Goal: Task Accomplishment & Management: Complete application form

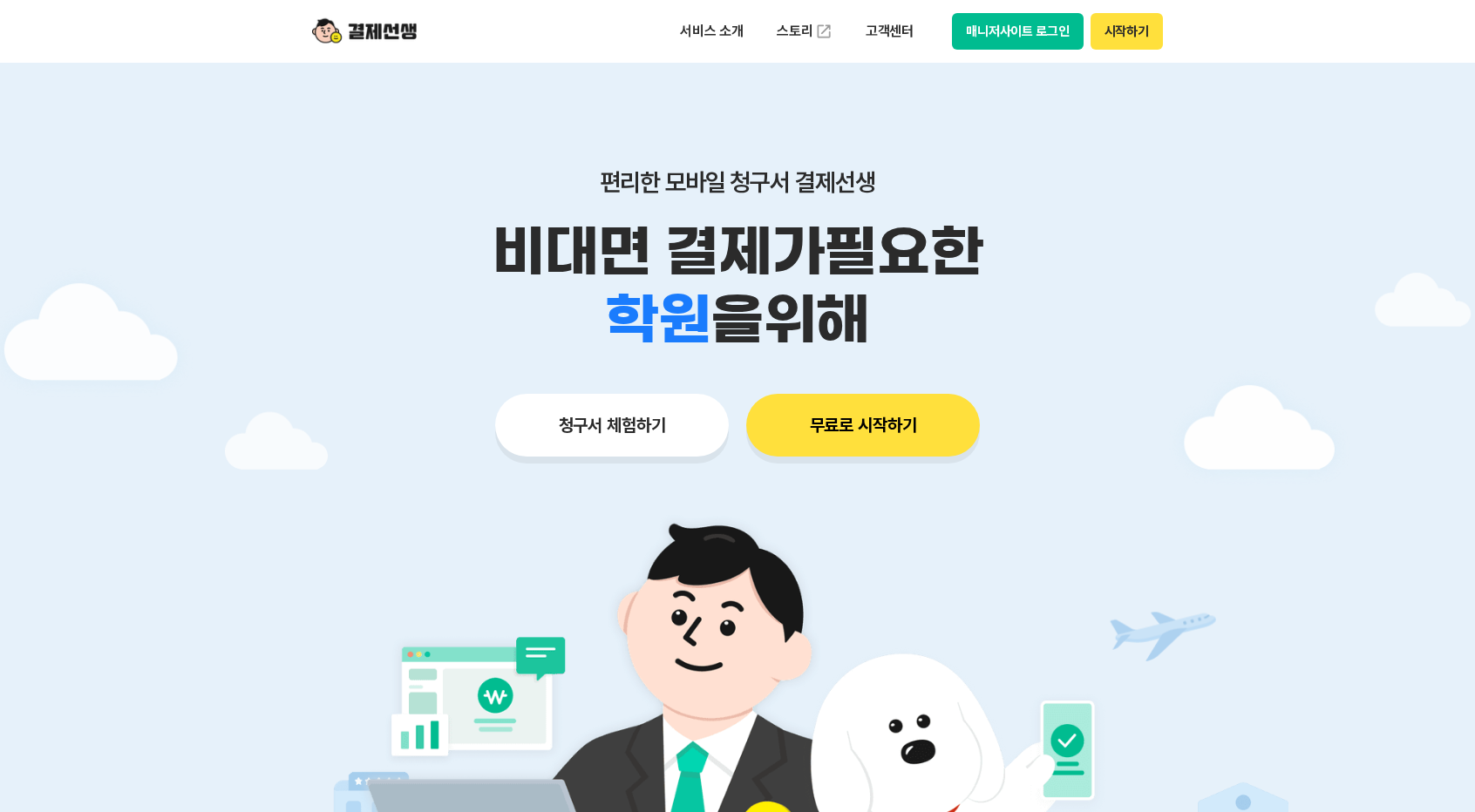
click at [624, 437] on button "청구서 체험하기" at bounding box center [612, 425] width 234 height 63
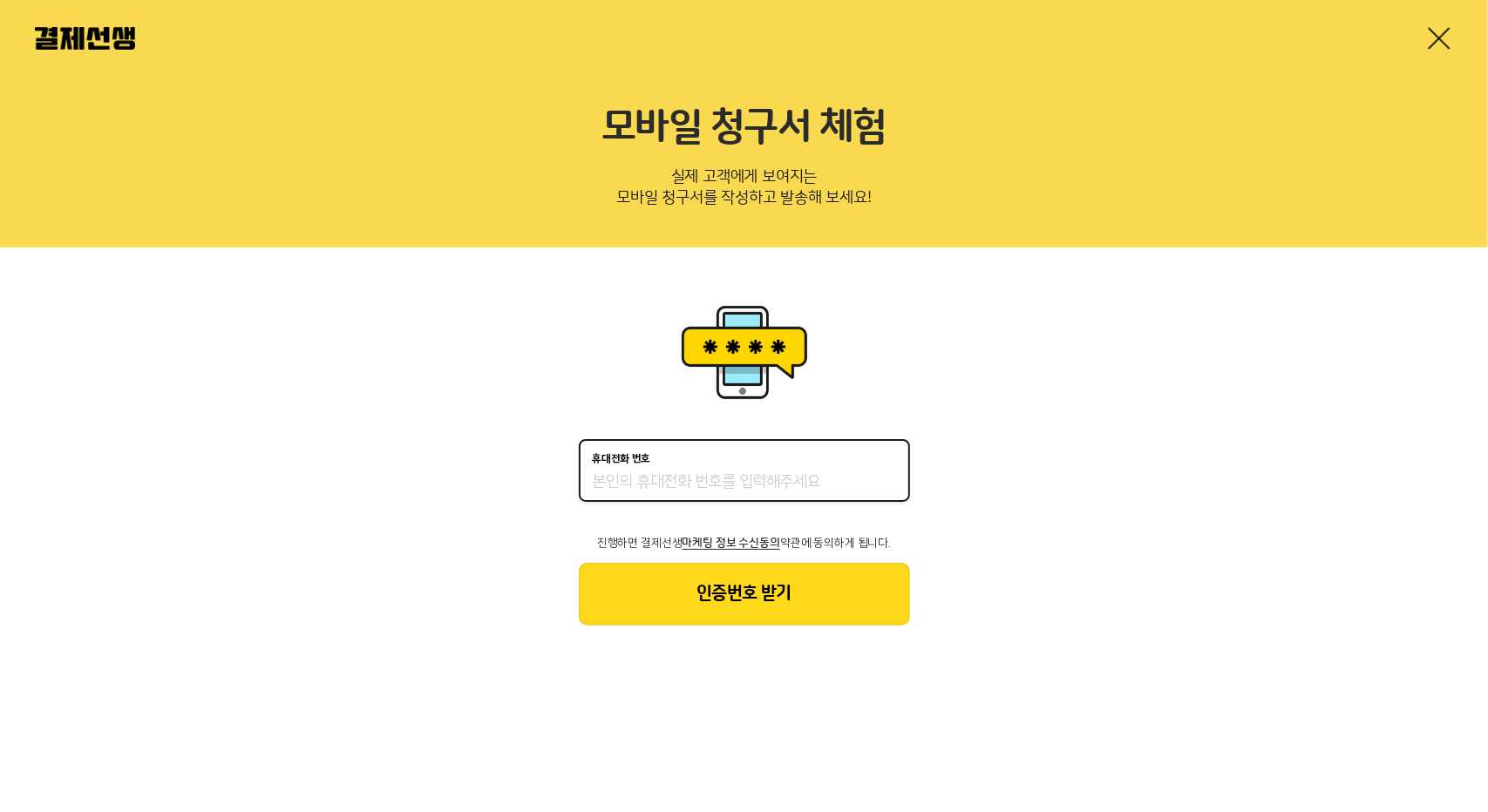
click at [628, 477] on input "휴대전화 번호" at bounding box center [744, 483] width 303 height 21
click at [736, 600] on button "인증번호 받기" at bounding box center [744, 594] width 331 height 63
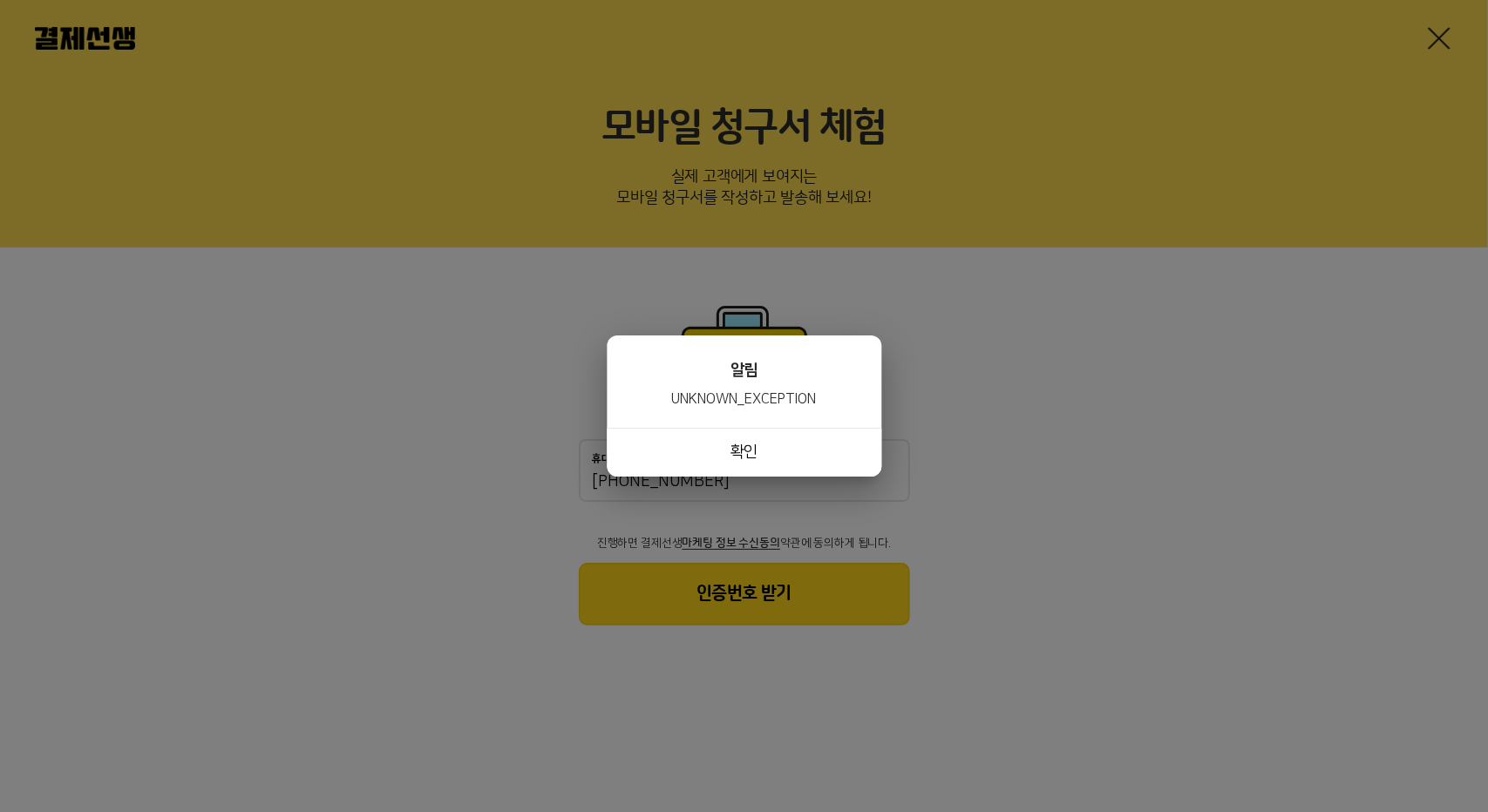
click at [717, 447] on button "확인" at bounding box center [744, 452] width 274 height 49
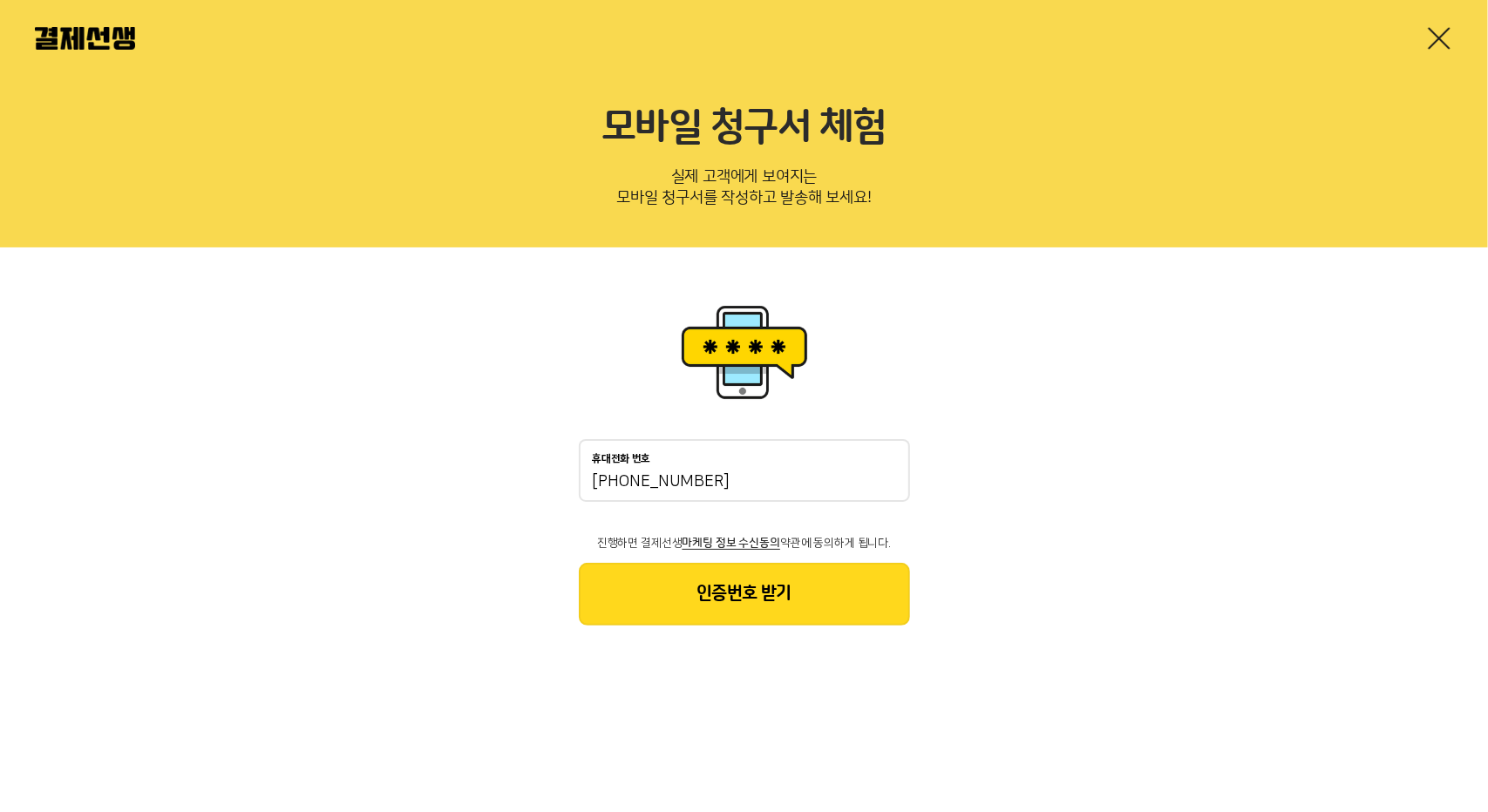
click at [760, 479] on input "[PHONE_NUMBER]" at bounding box center [744, 483] width 303 height 21
drag, startPoint x: 703, startPoint y: 484, endPoint x: 464, endPoint y: 478, distance: 239.1
click at [464, 478] on div "휴대전화 번호 [PHONE_NUMBER] 진행하면 결제선생 마케팅 정보 수신동의 약관에 동의하게 됩니다. 인증번호 받기" at bounding box center [744, 463] width 1488 height 431
type input "01072044300"
click at [730, 594] on button "인증번호 받기" at bounding box center [744, 594] width 331 height 63
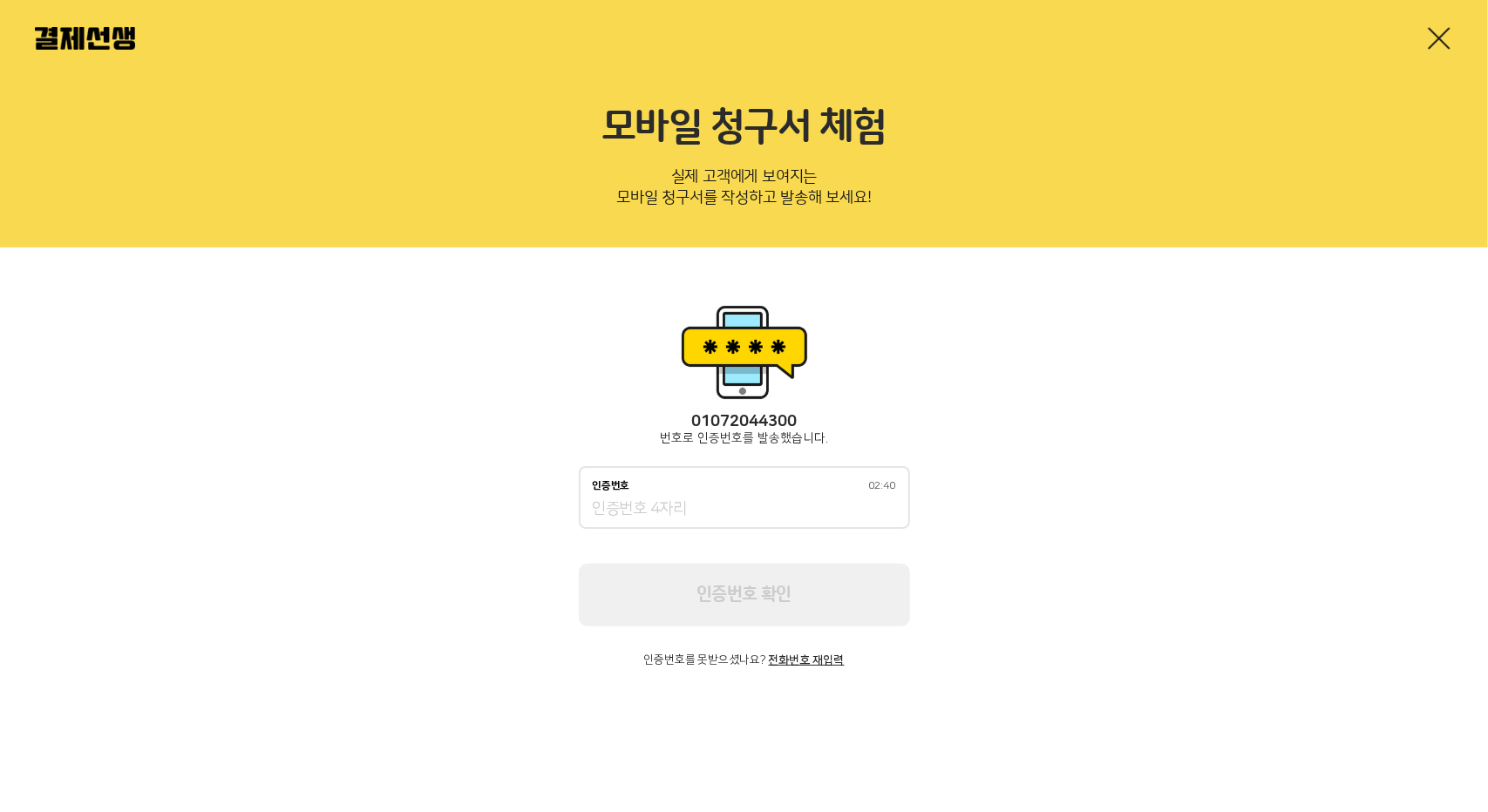
click at [15, 676] on div "[PHONE_NUMBER] 번호로 인증번호를 발송했습니다. 인증번호 02:40 인증번호 확인 인증번호를 못받으셨나요? 전화번호 재입력" at bounding box center [744, 483] width 1488 height 471
click at [730, 511] on input "인증번호 02:39" at bounding box center [744, 510] width 303 height 21
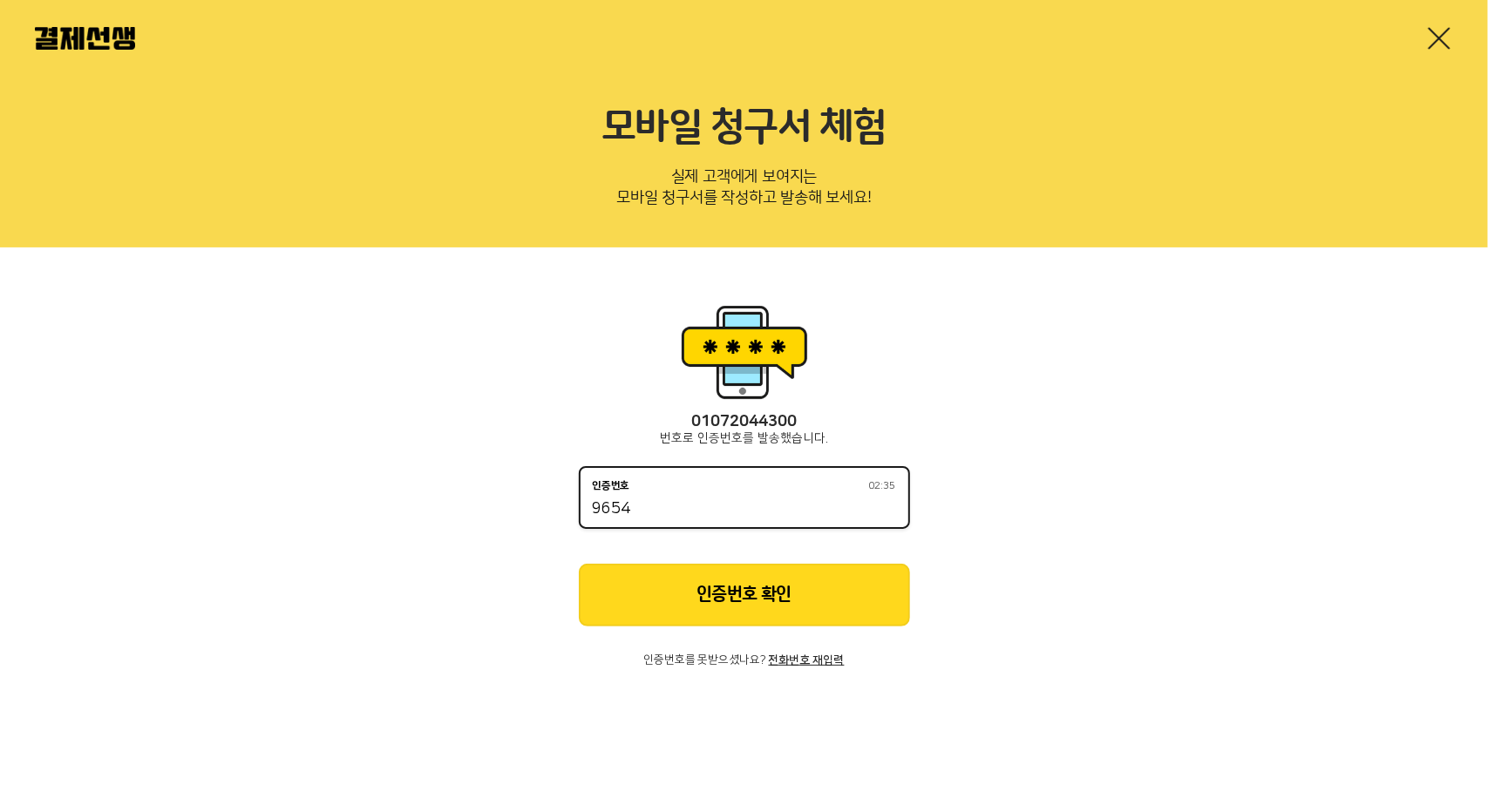
type input "9654"
click at [776, 596] on button "인증번호 확인" at bounding box center [744, 594] width 331 height 63
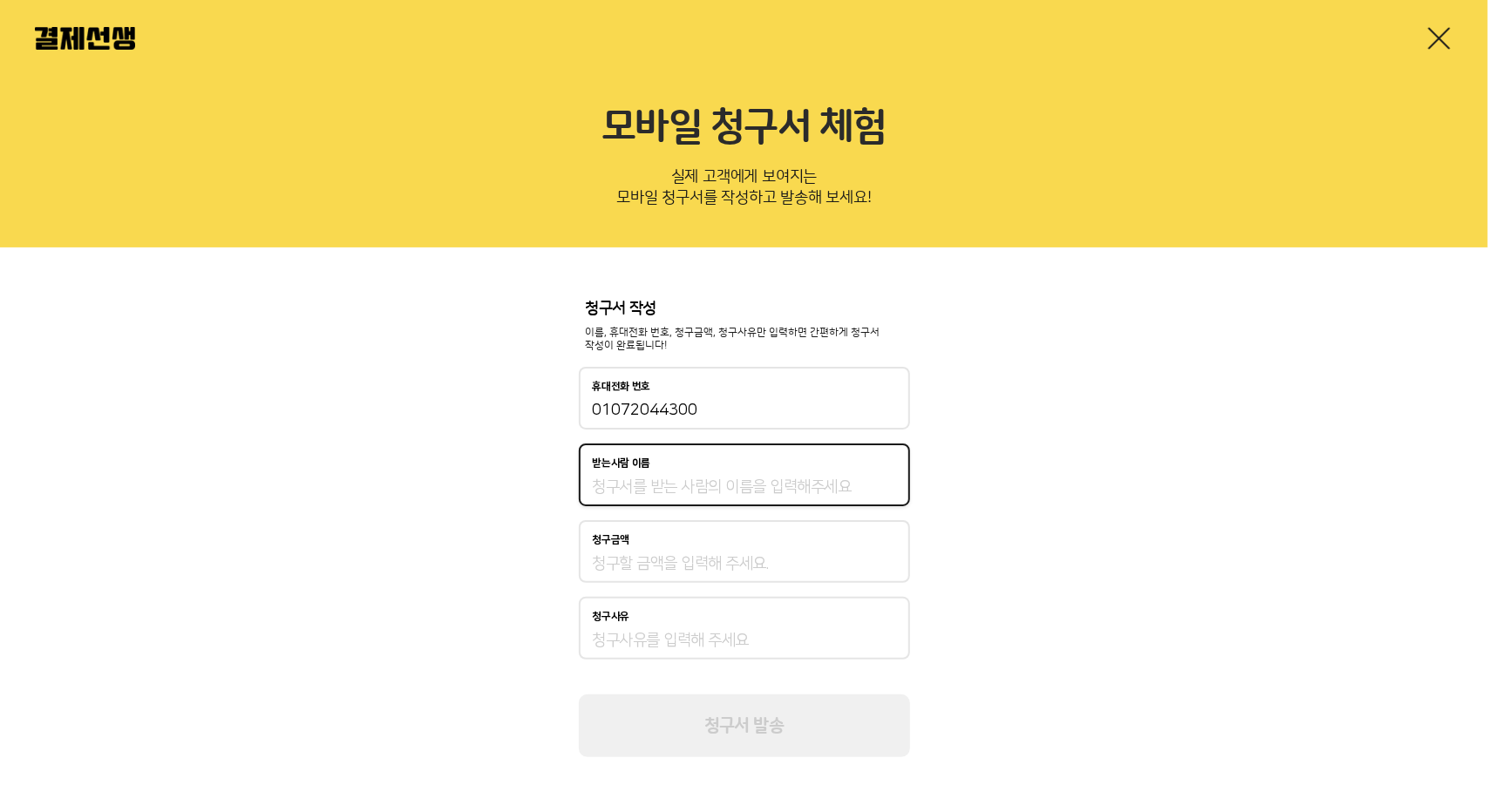
click at [640, 487] on input "받는사람 이름" at bounding box center [744, 487] width 303 height 21
type input "[PERSON_NAME]"
click at [661, 561] on input "청구금액" at bounding box center [744, 564] width 303 height 21
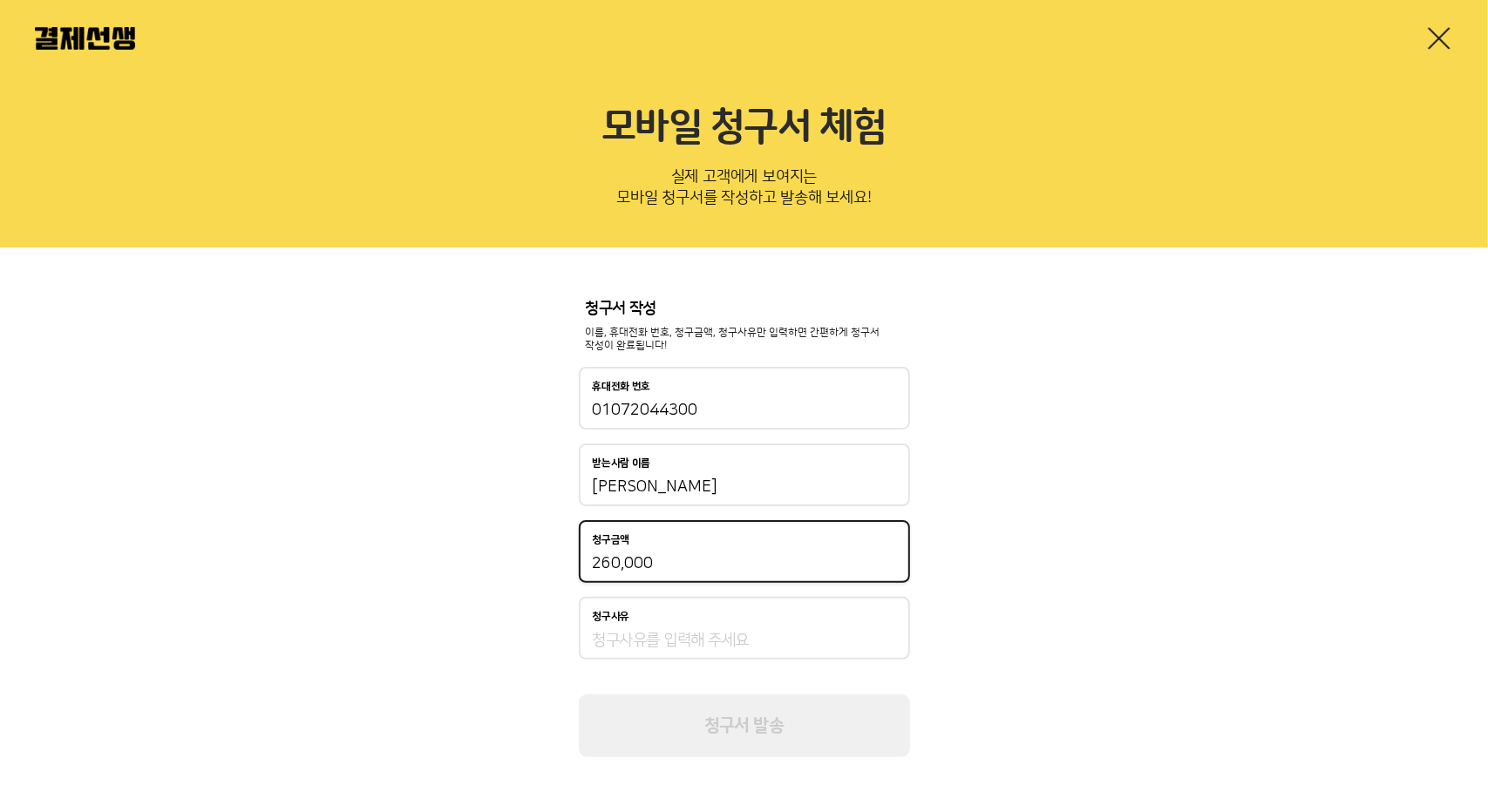
type input "260,000"
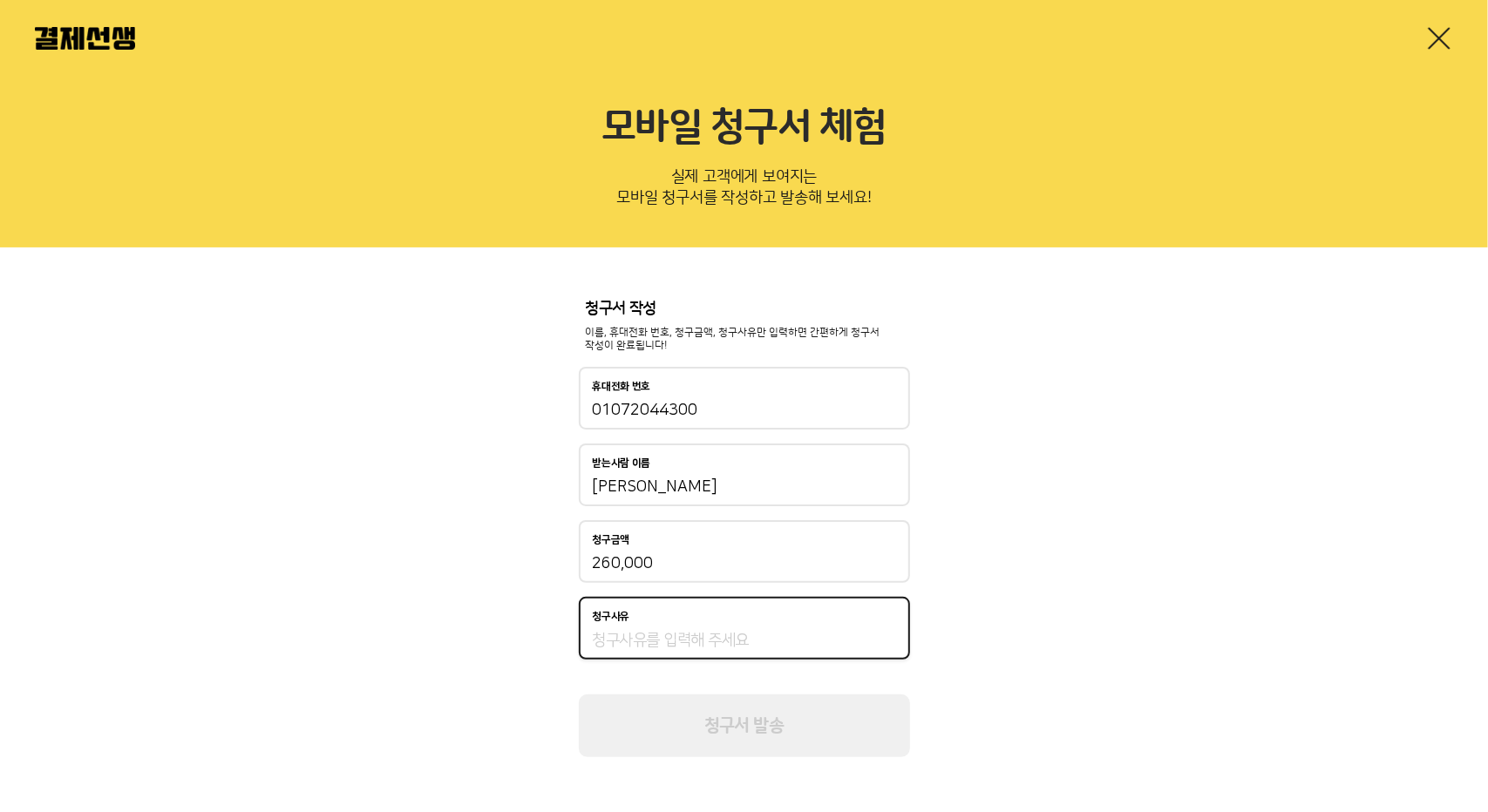
click at [671, 646] on input "청구사유" at bounding box center [744, 640] width 303 height 21
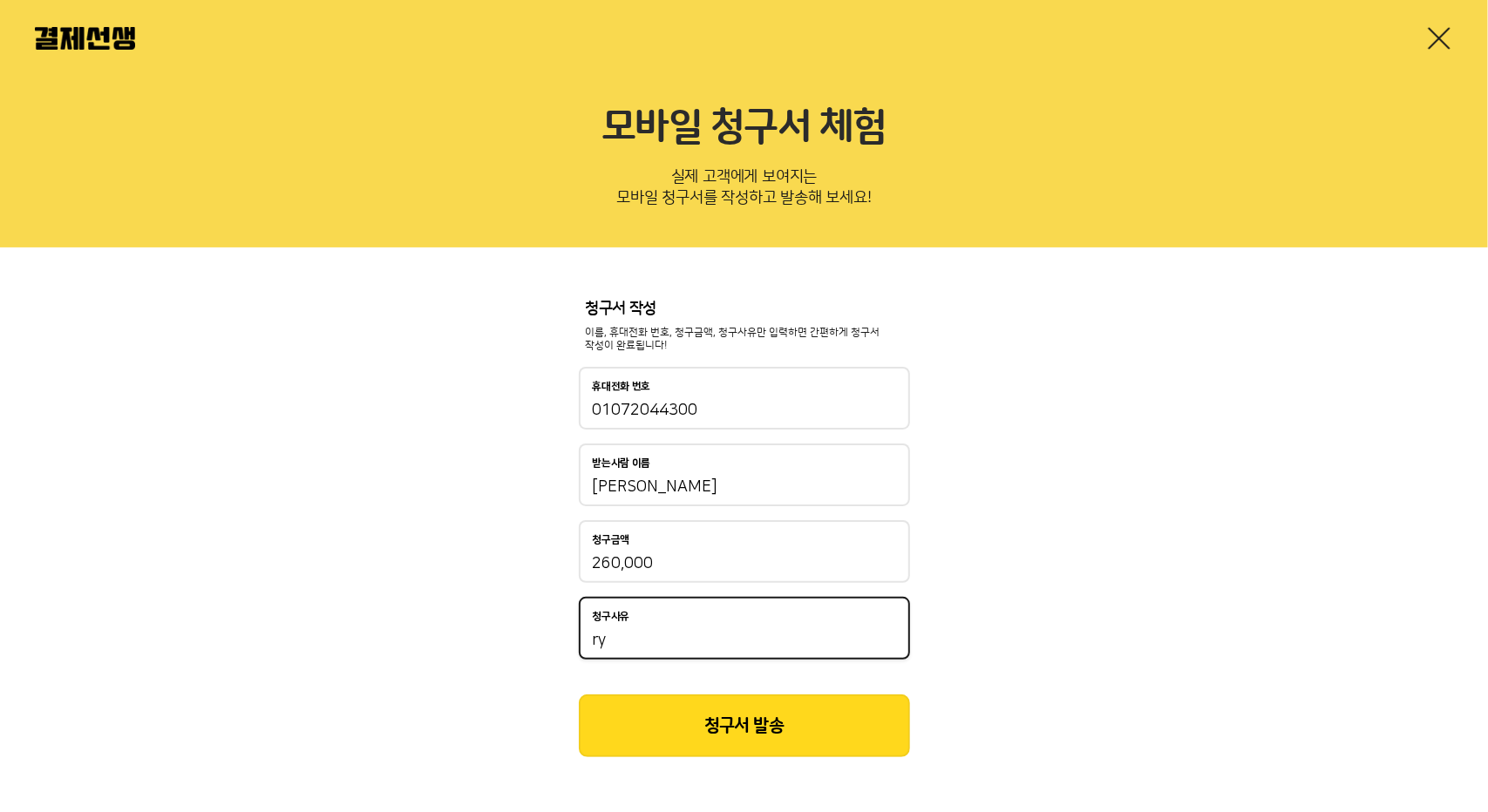
type input "r"
type input "교"
type input "11월교육비"
click at [699, 715] on button "청구서 발송" at bounding box center [744, 725] width 331 height 63
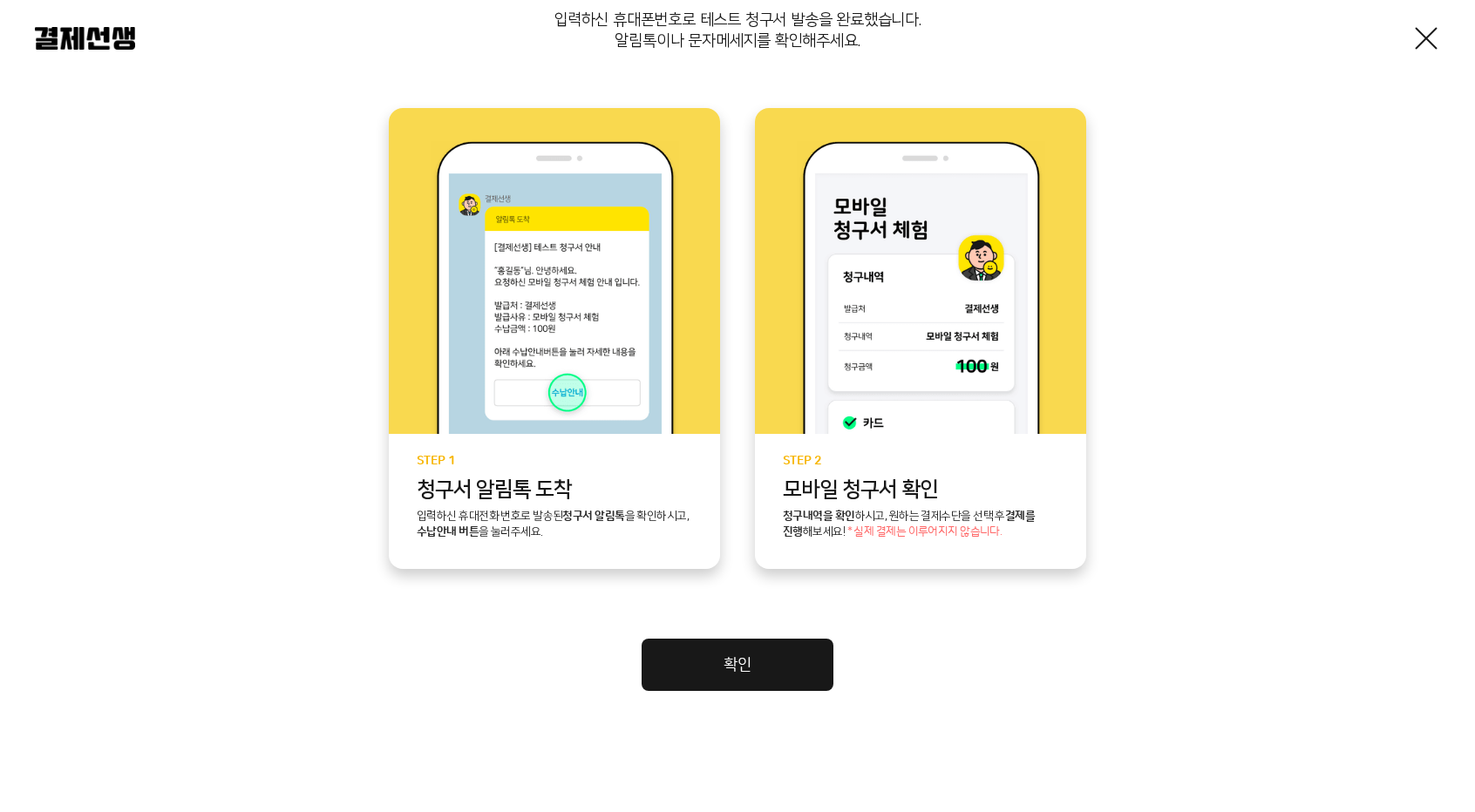
scroll to position [316, 0]
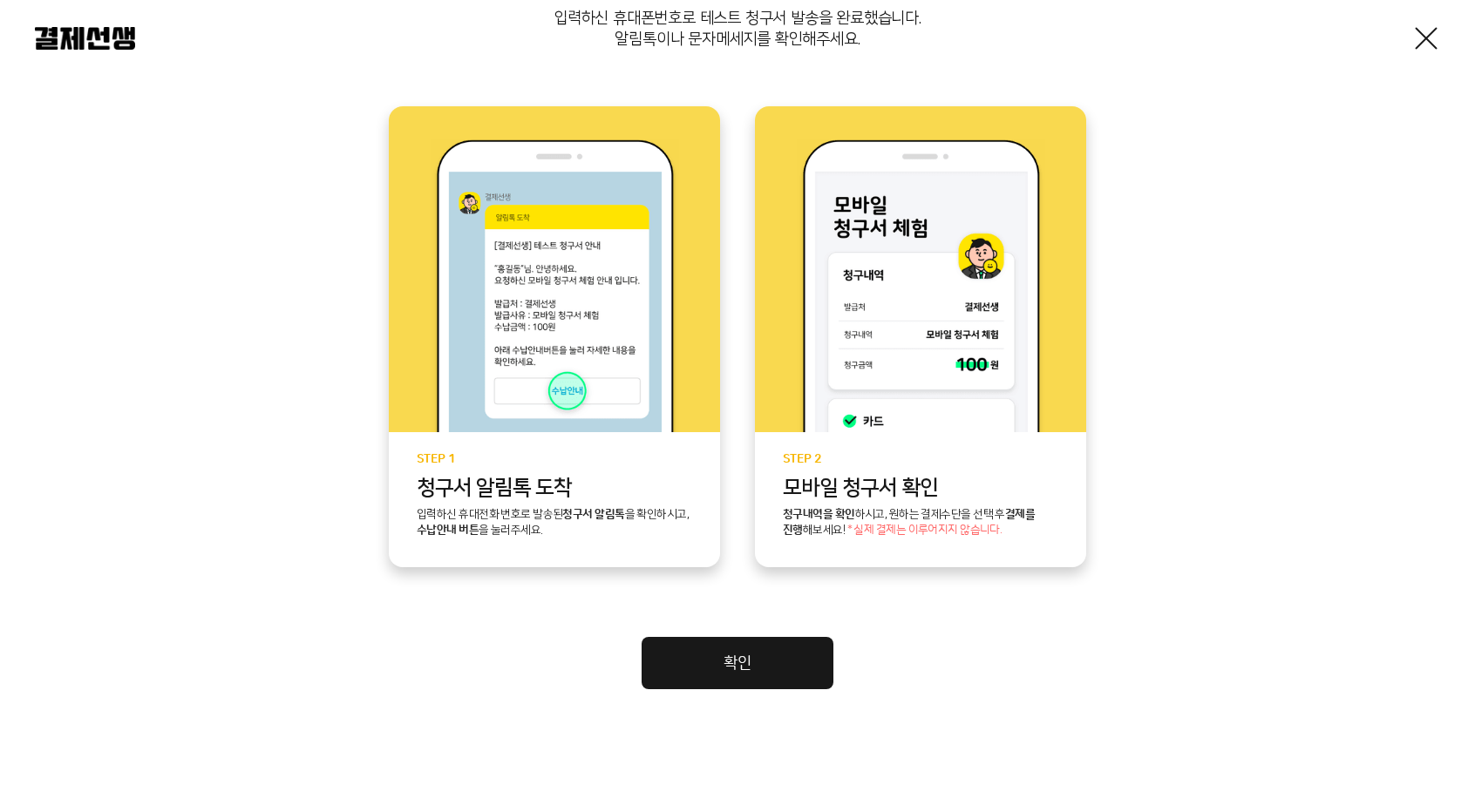
click at [772, 655] on link "확인" at bounding box center [737, 663] width 192 height 52
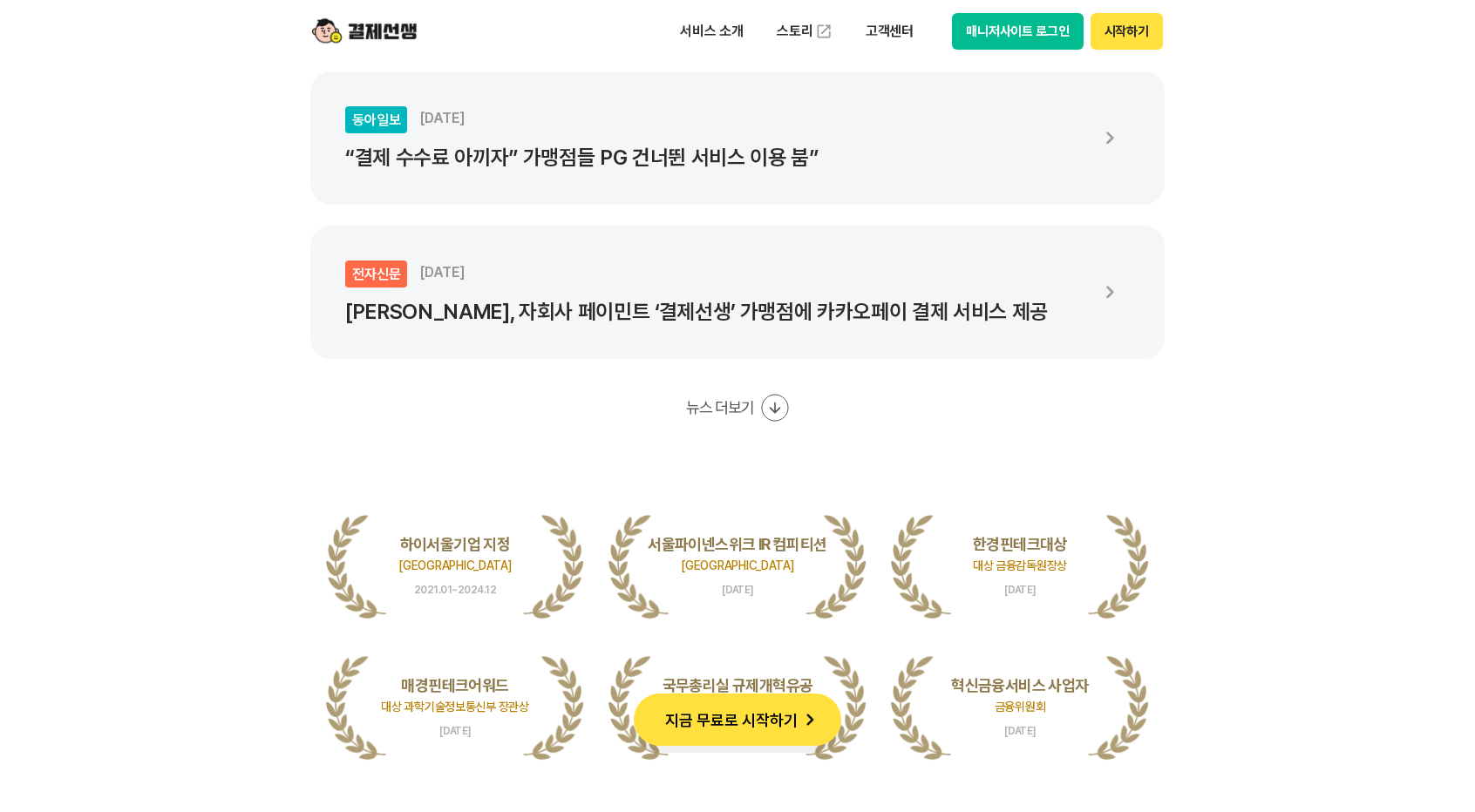
scroll to position [3312, 0]
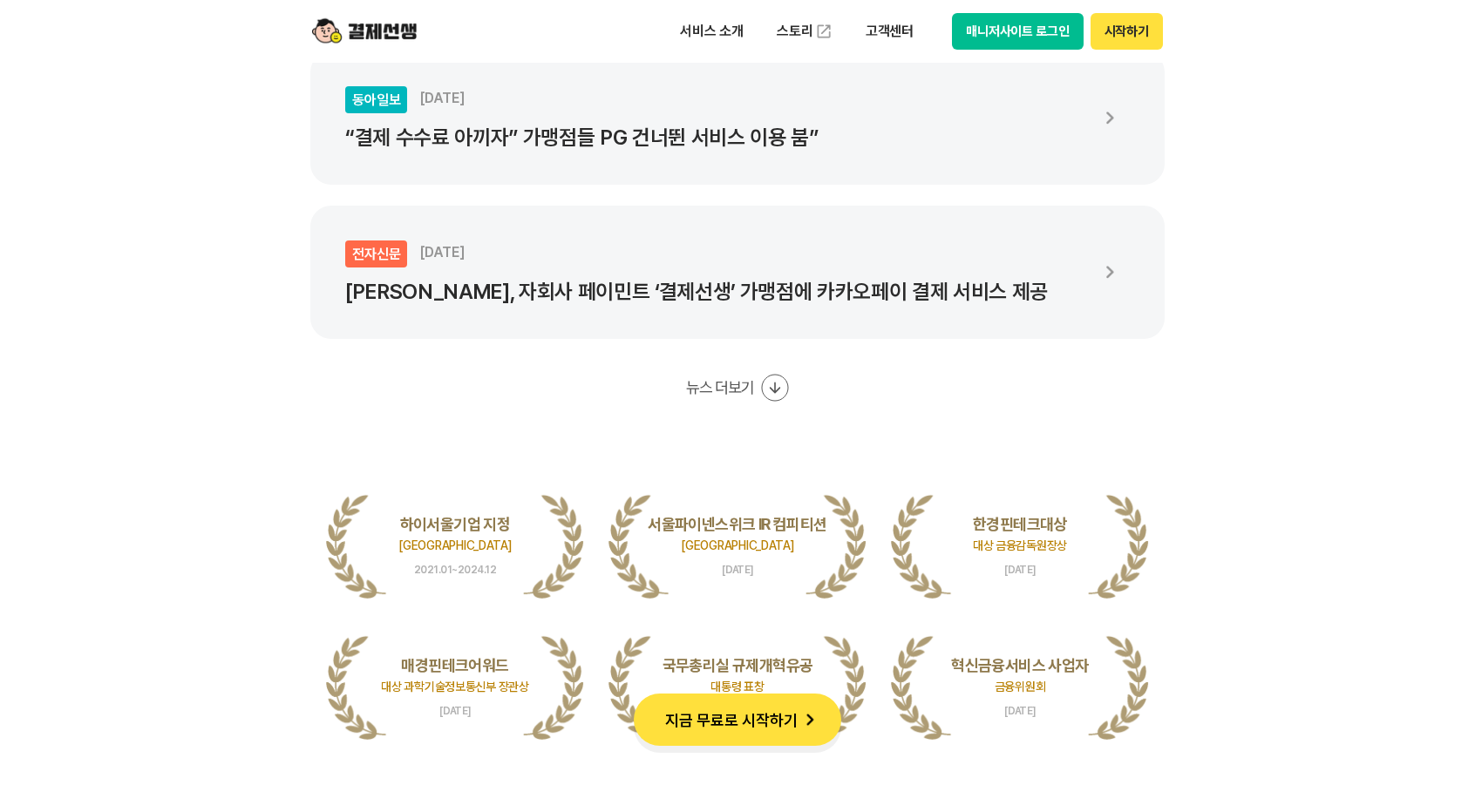
click at [757, 400] on button "뉴스 더보기" at bounding box center [737, 388] width 103 height 28
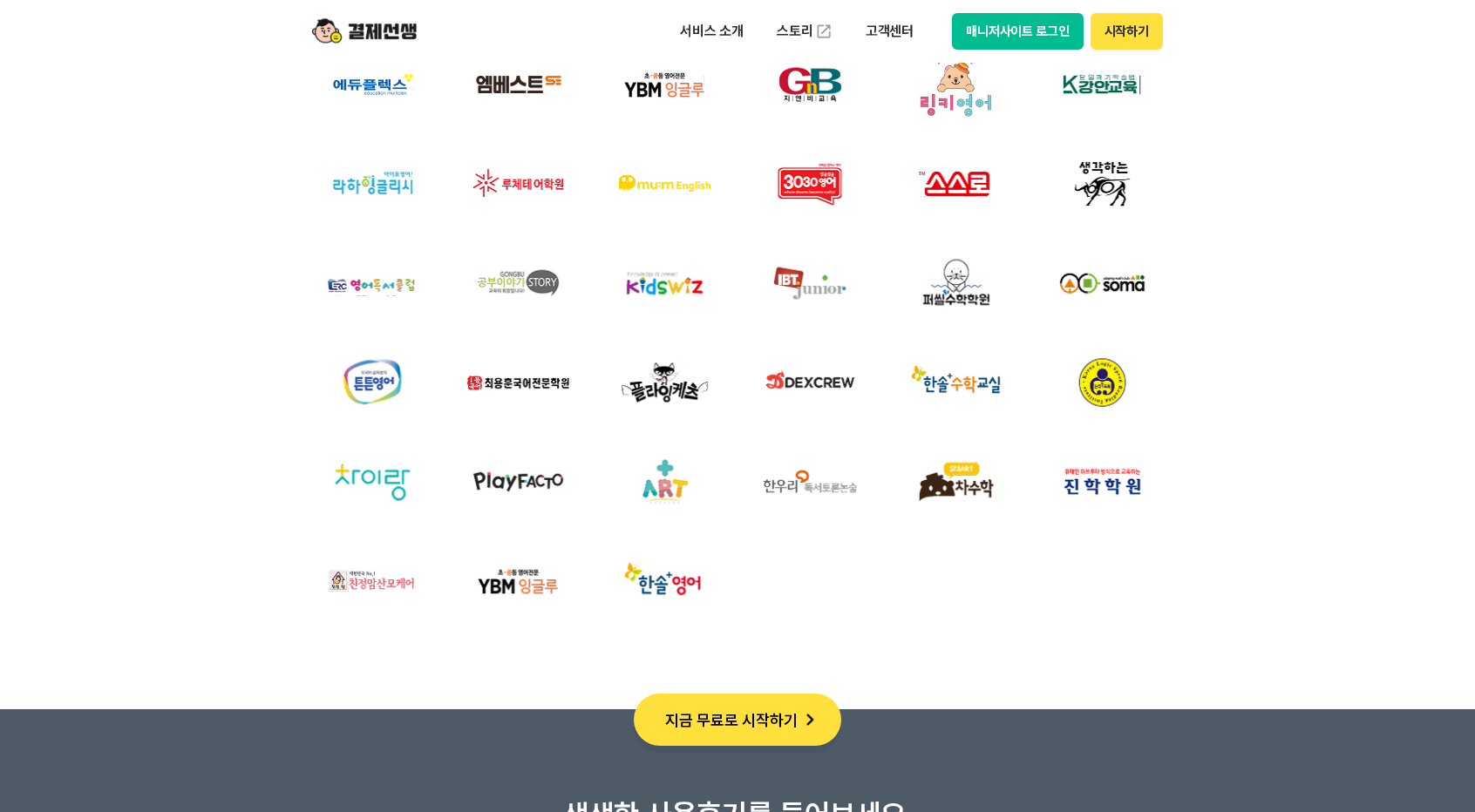
scroll to position [6362, 0]
